Goal: Check status

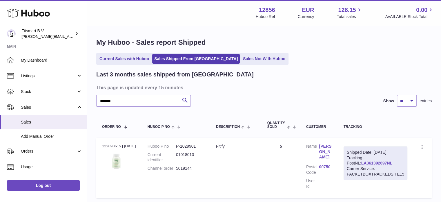
click at [40, 14] on use at bounding box center [28, 13] width 43 height 9
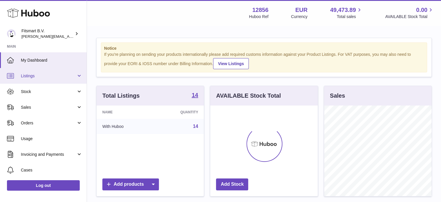
scroll to position [90, 108]
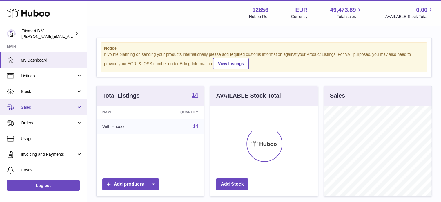
click at [54, 103] on link "Sales" at bounding box center [43, 107] width 87 height 16
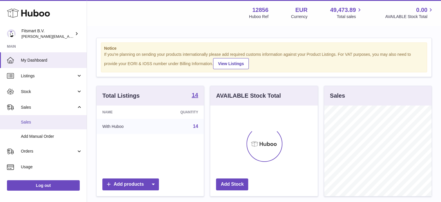
click at [46, 122] on span "Sales" at bounding box center [51, 122] width 61 height 6
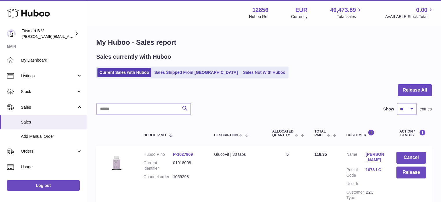
click at [175, 70] on link "Sales Shipped From [GEOGRAPHIC_DATA]" at bounding box center [196, 73] width 88 height 10
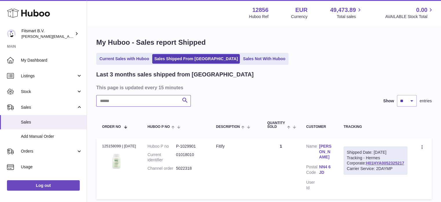
click at [134, 101] on input "text" at bounding box center [143, 101] width 95 height 12
paste input "**********"
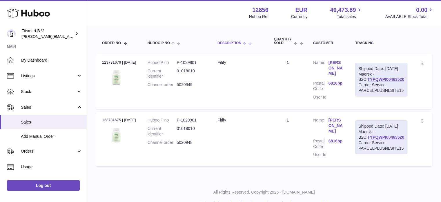
scroll to position [87, 0]
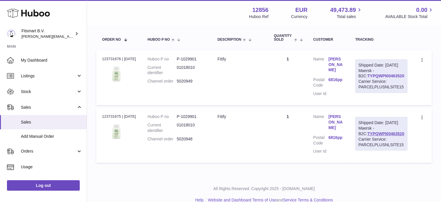
type input "**********"
click at [378, 78] on link "TYPQWPI00463520" at bounding box center [385, 75] width 37 height 5
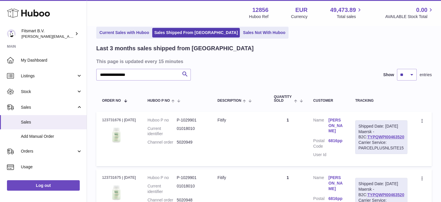
scroll to position [0, 0]
